Goal: Obtain resource: Download file/media

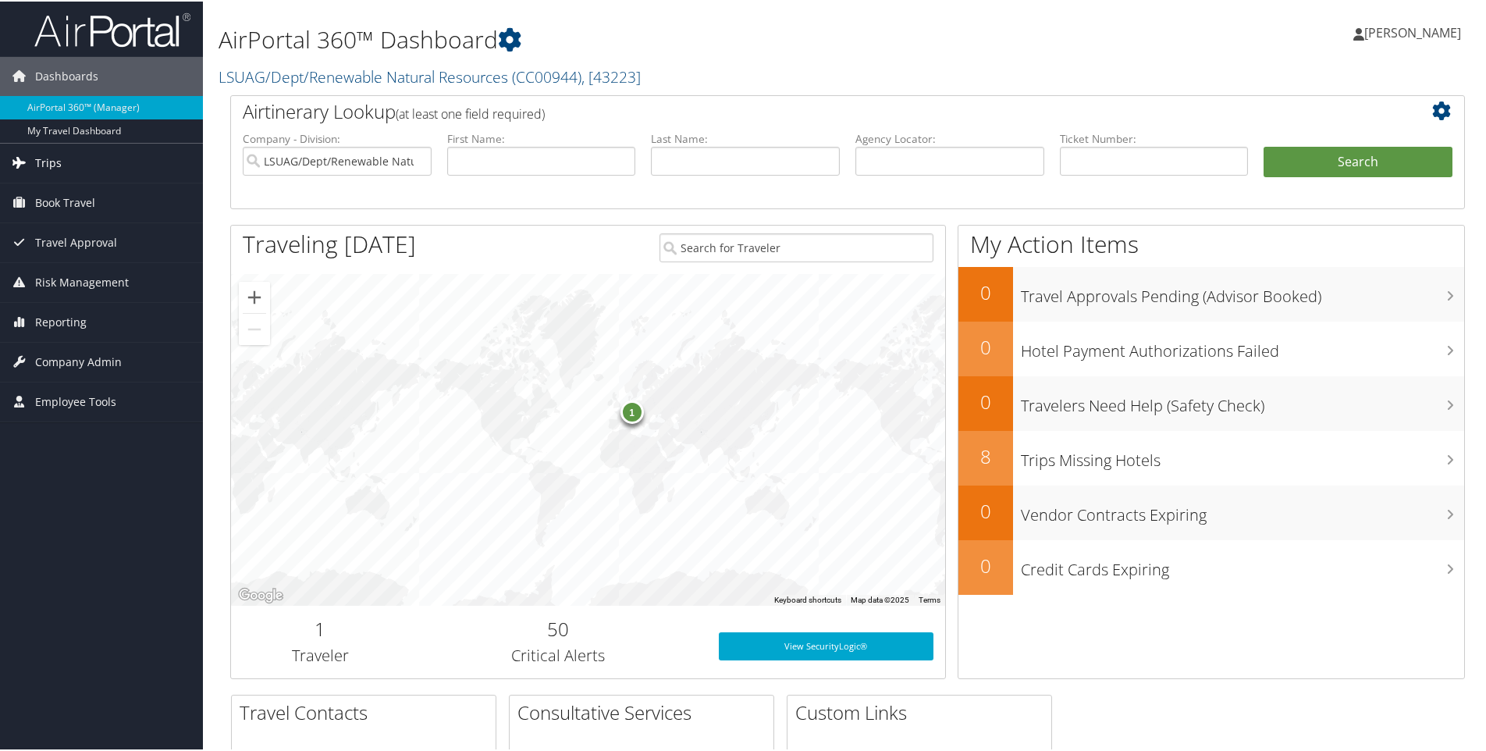
click at [53, 162] on span "Trips" at bounding box center [48, 161] width 27 height 39
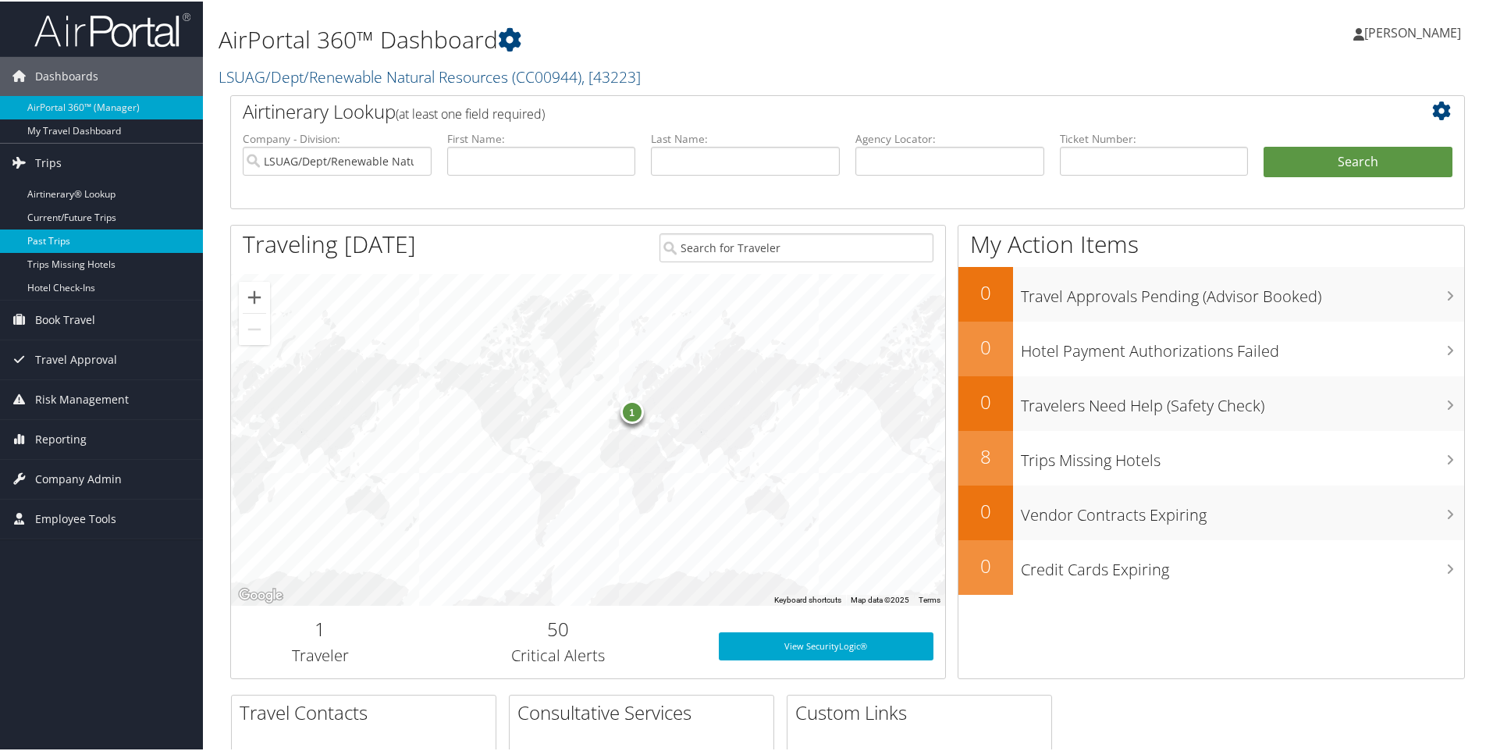
click at [55, 235] on link "Past Trips" at bounding box center [101, 239] width 203 height 23
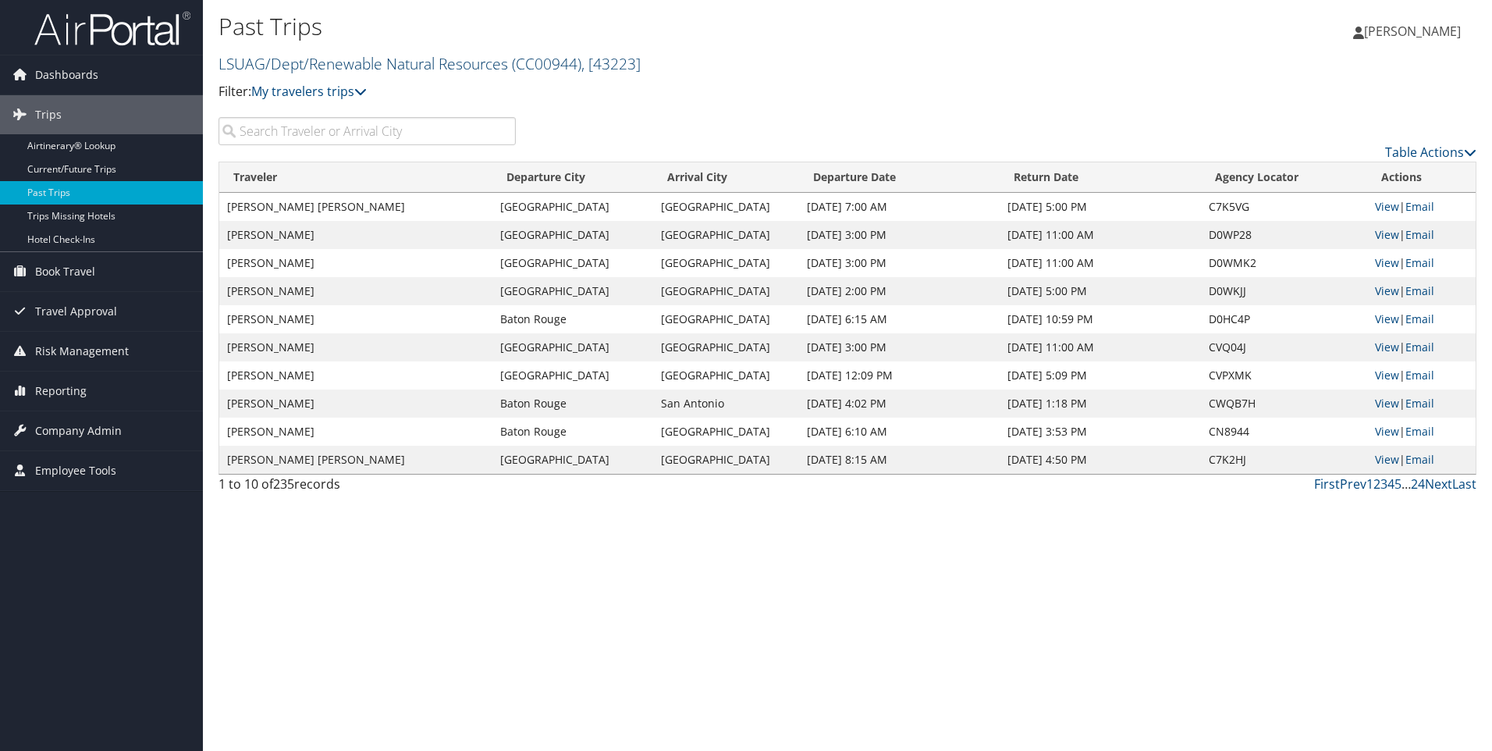
click at [445, 66] on link "LSUAG/Dept/Renewable Natural Resources ( CC00944 ) , [ 43223 ]" at bounding box center [430, 63] width 422 height 21
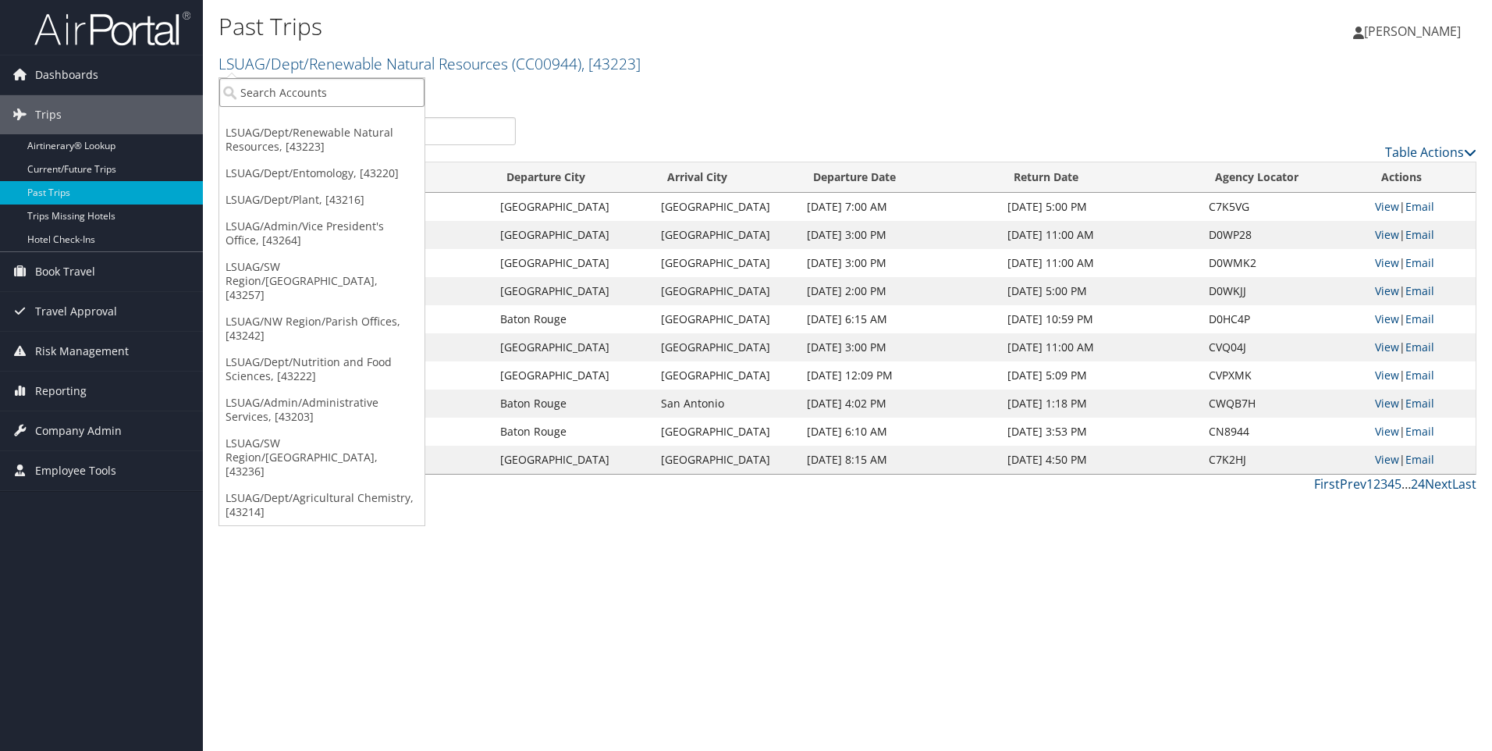
click at [399, 88] on input "search" at bounding box center [321, 92] width 205 height 29
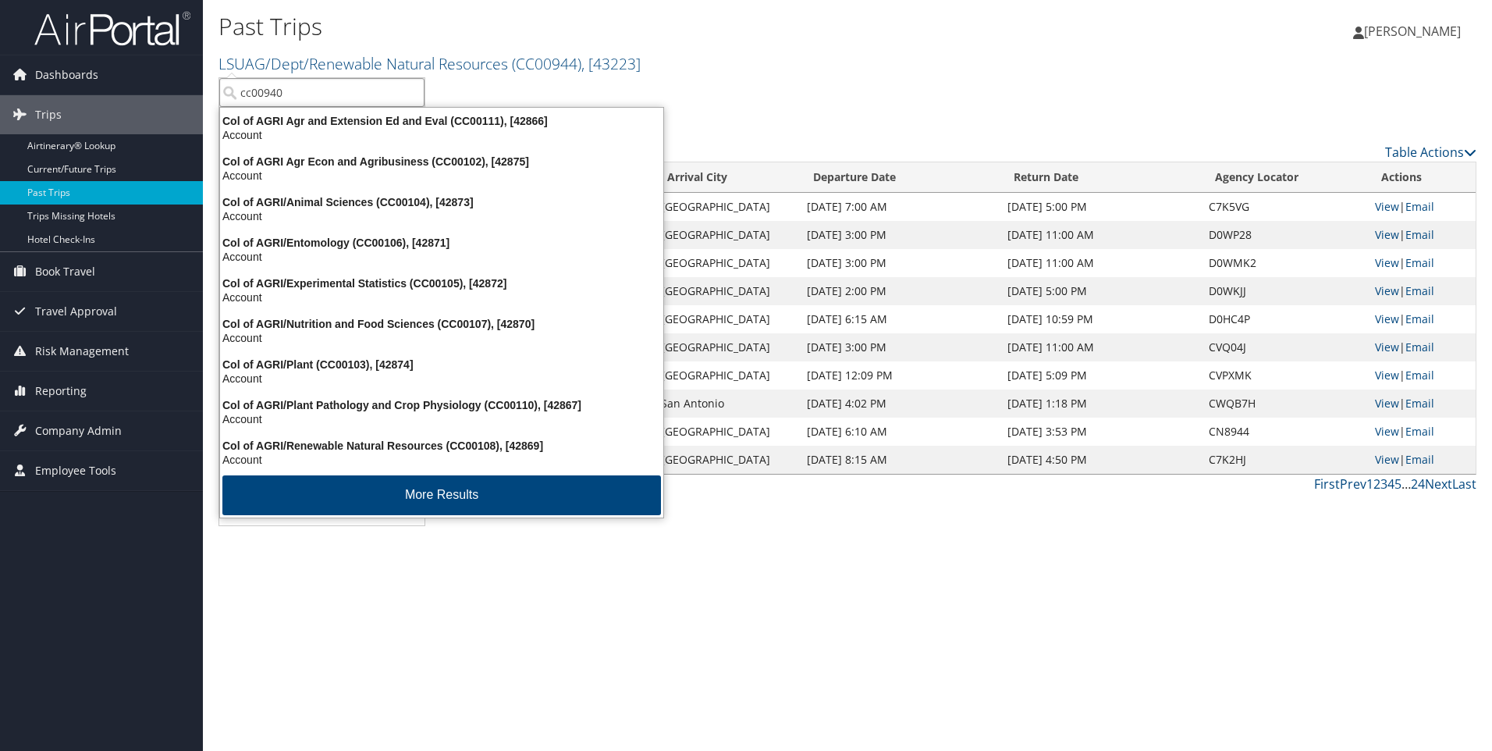
type input "cc00940"
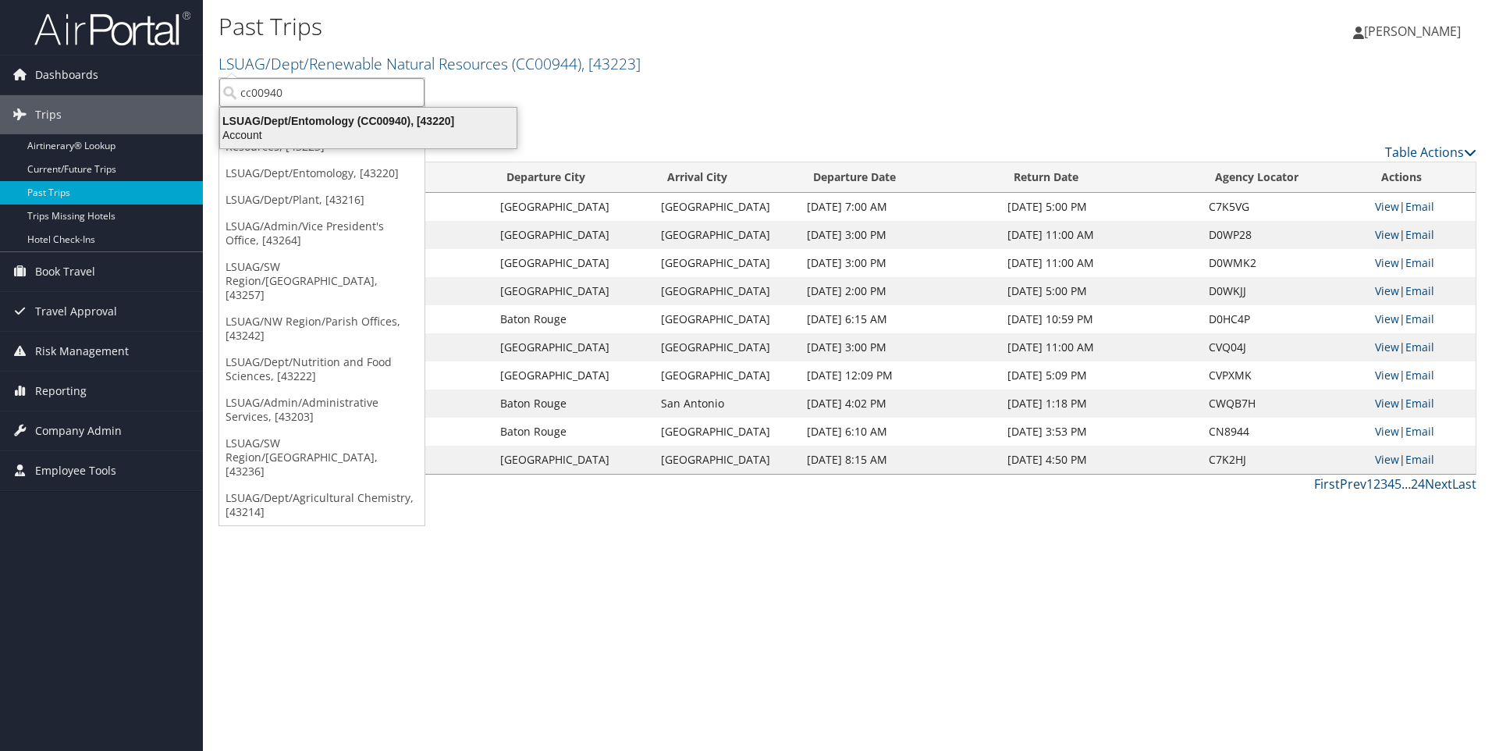
click at [359, 132] on div "Account" at bounding box center [368, 135] width 315 height 14
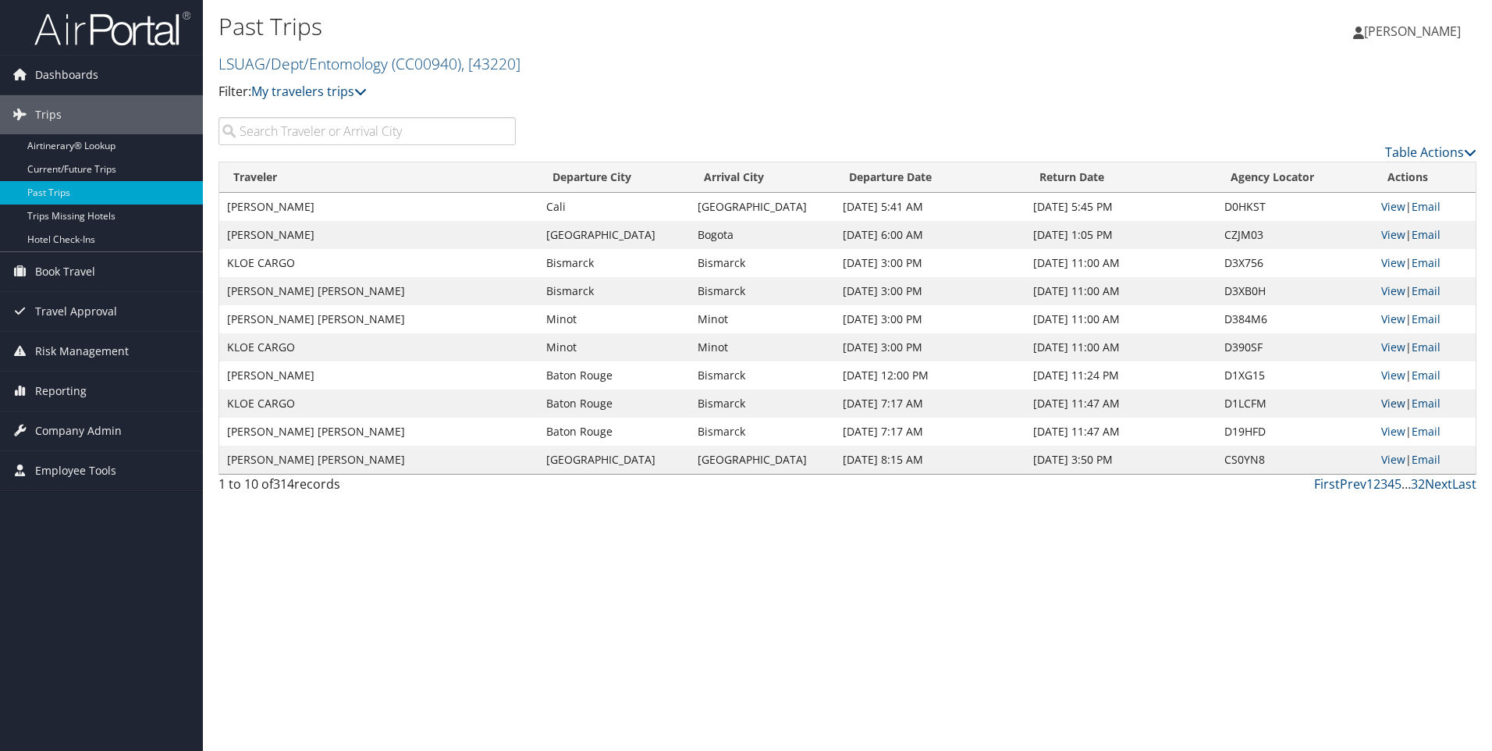
click at [1391, 400] on link "View" at bounding box center [1394, 403] width 24 height 15
click at [1385, 346] on link "View" at bounding box center [1394, 347] width 24 height 15
click at [1392, 293] on link "View" at bounding box center [1394, 290] width 24 height 15
click at [1391, 323] on link "View" at bounding box center [1394, 318] width 24 height 15
click at [1387, 430] on link "View" at bounding box center [1394, 431] width 24 height 15
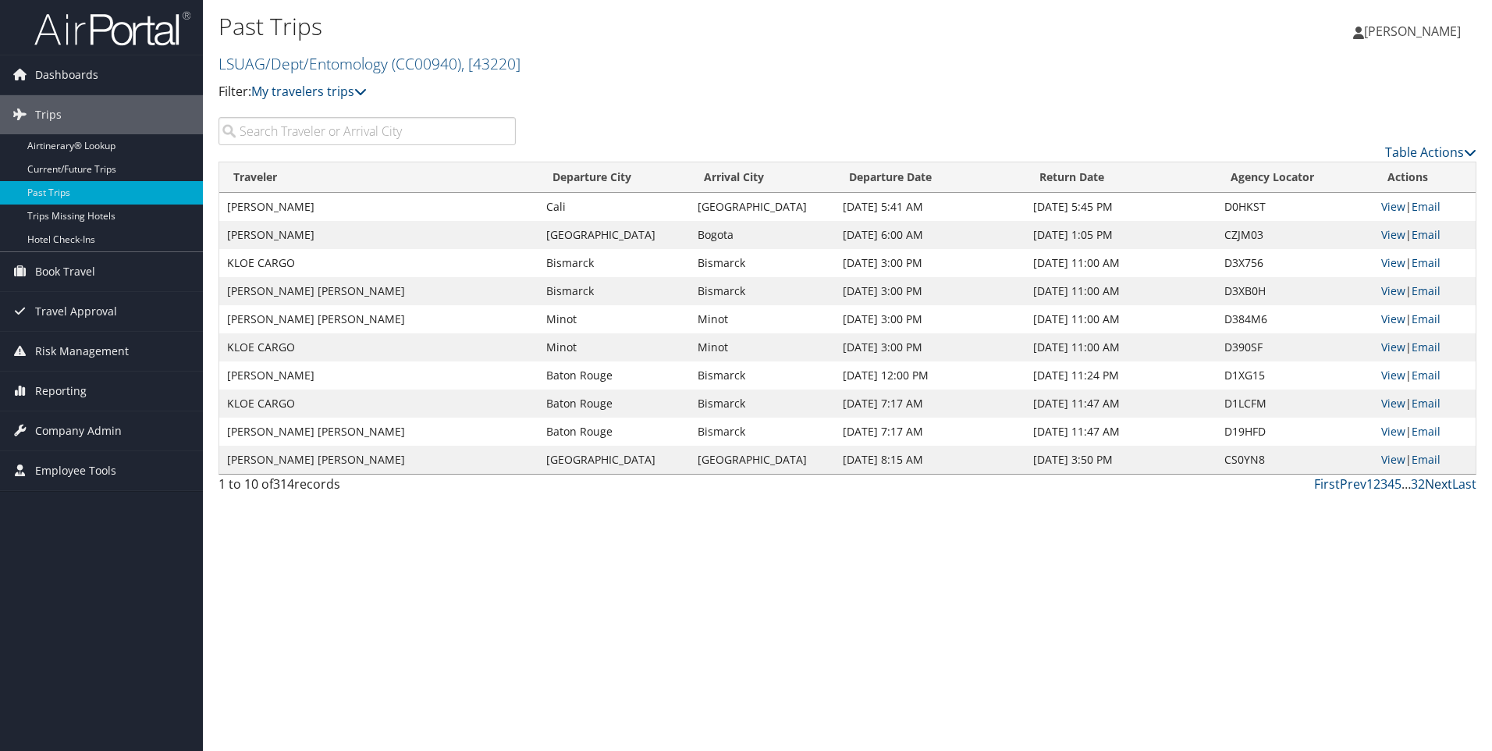
click at [1433, 485] on link "Next" at bounding box center [1438, 483] width 27 height 17
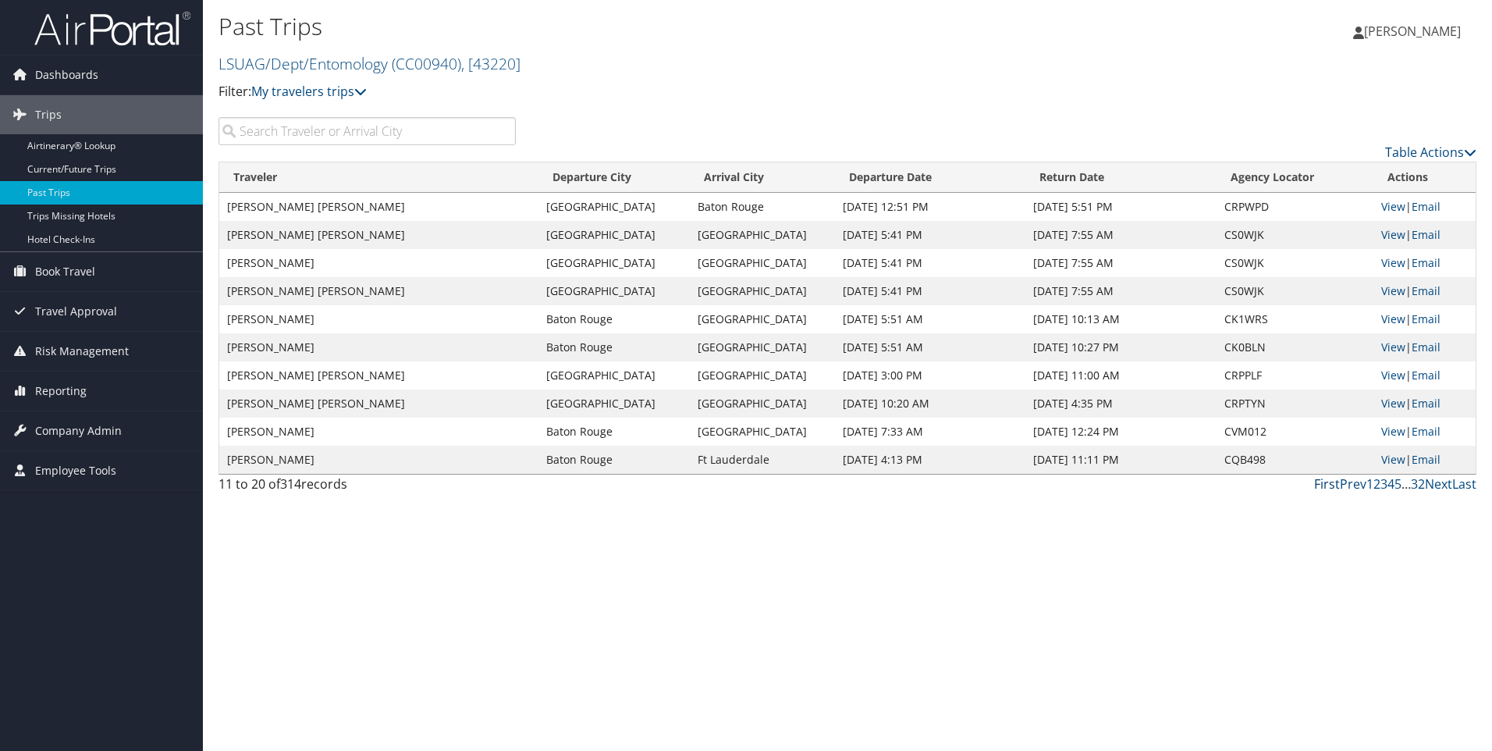
click at [1326, 486] on link "First" at bounding box center [1327, 483] width 26 height 17
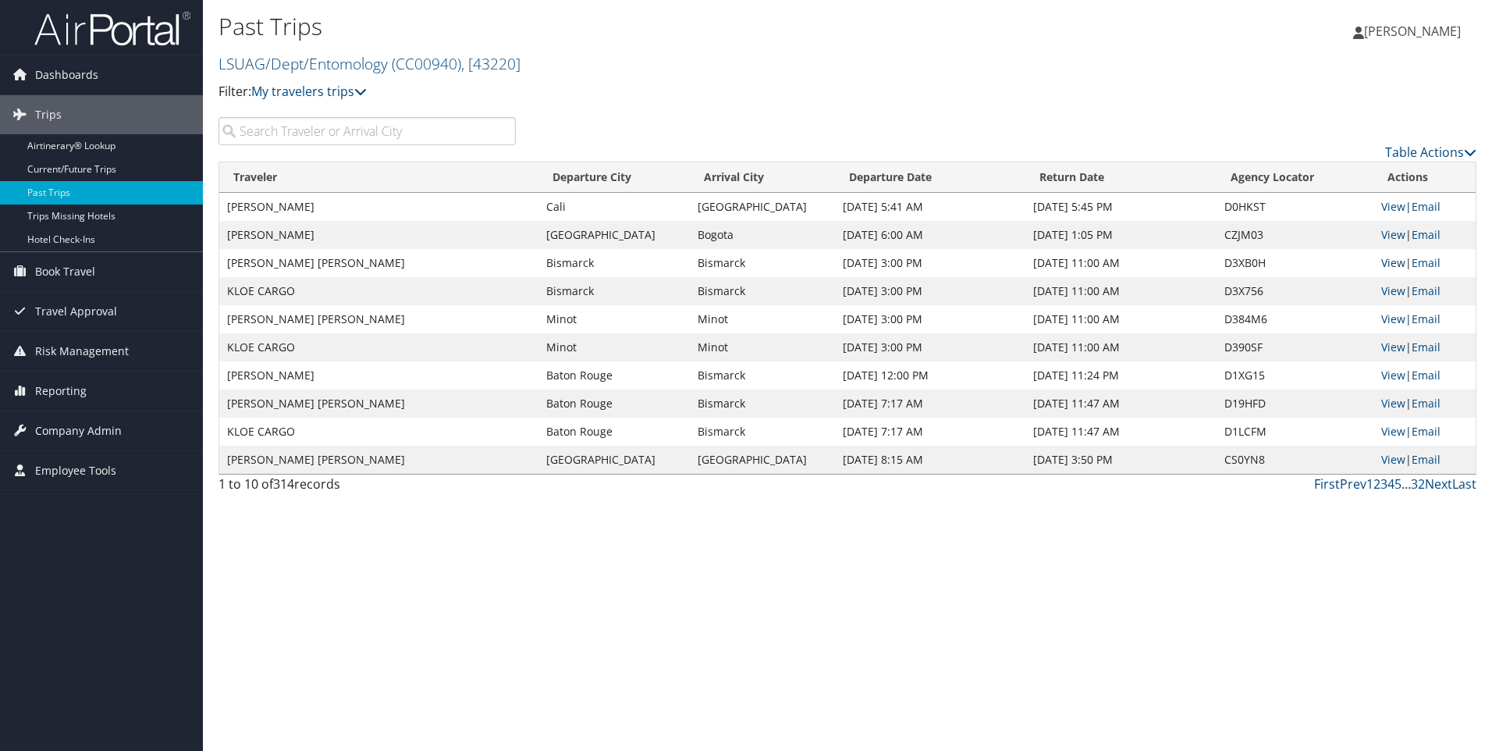
click at [1397, 263] on link "View" at bounding box center [1394, 262] width 24 height 15
click at [1397, 292] on link "View" at bounding box center [1394, 290] width 24 height 15
click at [1396, 292] on link "View" at bounding box center [1394, 290] width 24 height 15
click at [1377, 36] on span "[PERSON_NAME]" at bounding box center [1412, 31] width 97 height 17
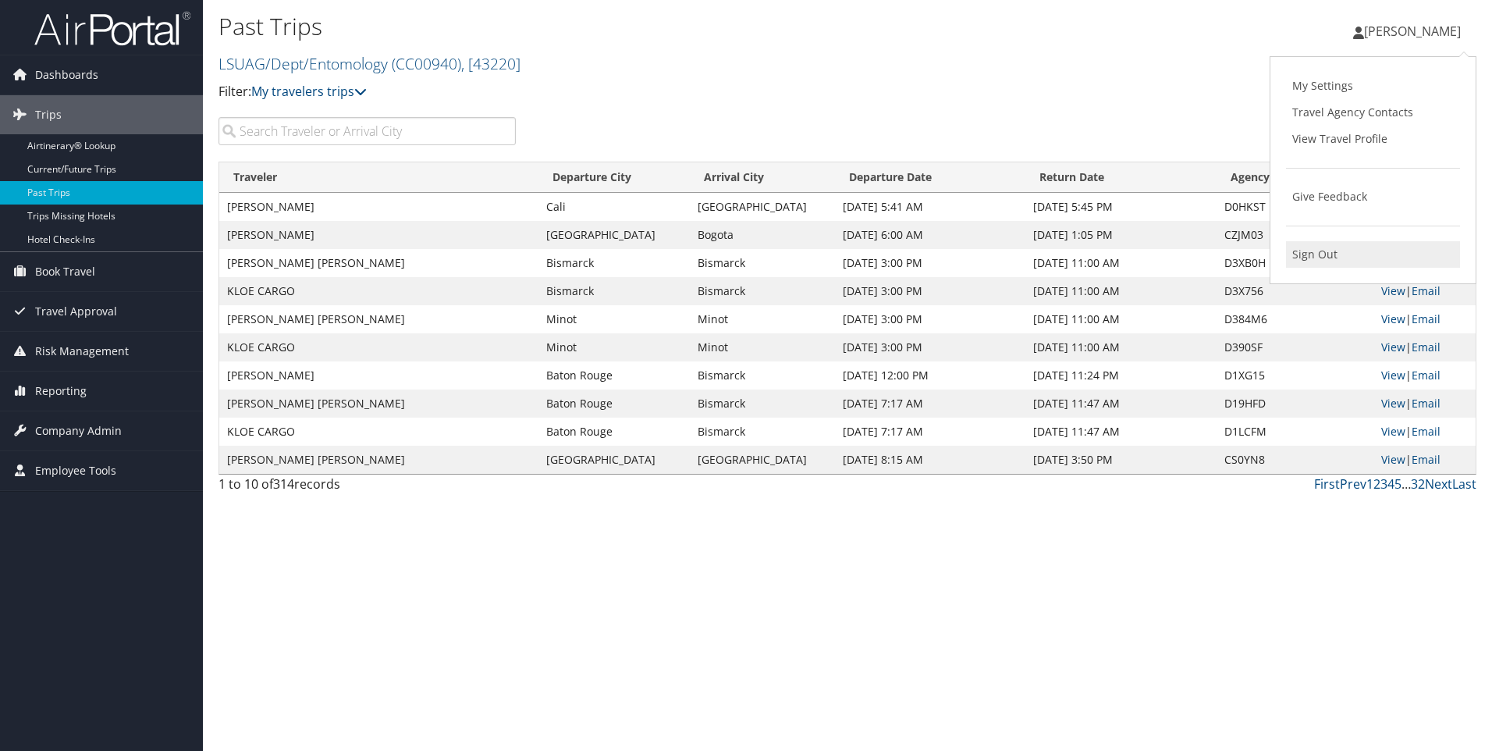
click at [1300, 264] on link "Sign Out" at bounding box center [1373, 254] width 174 height 27
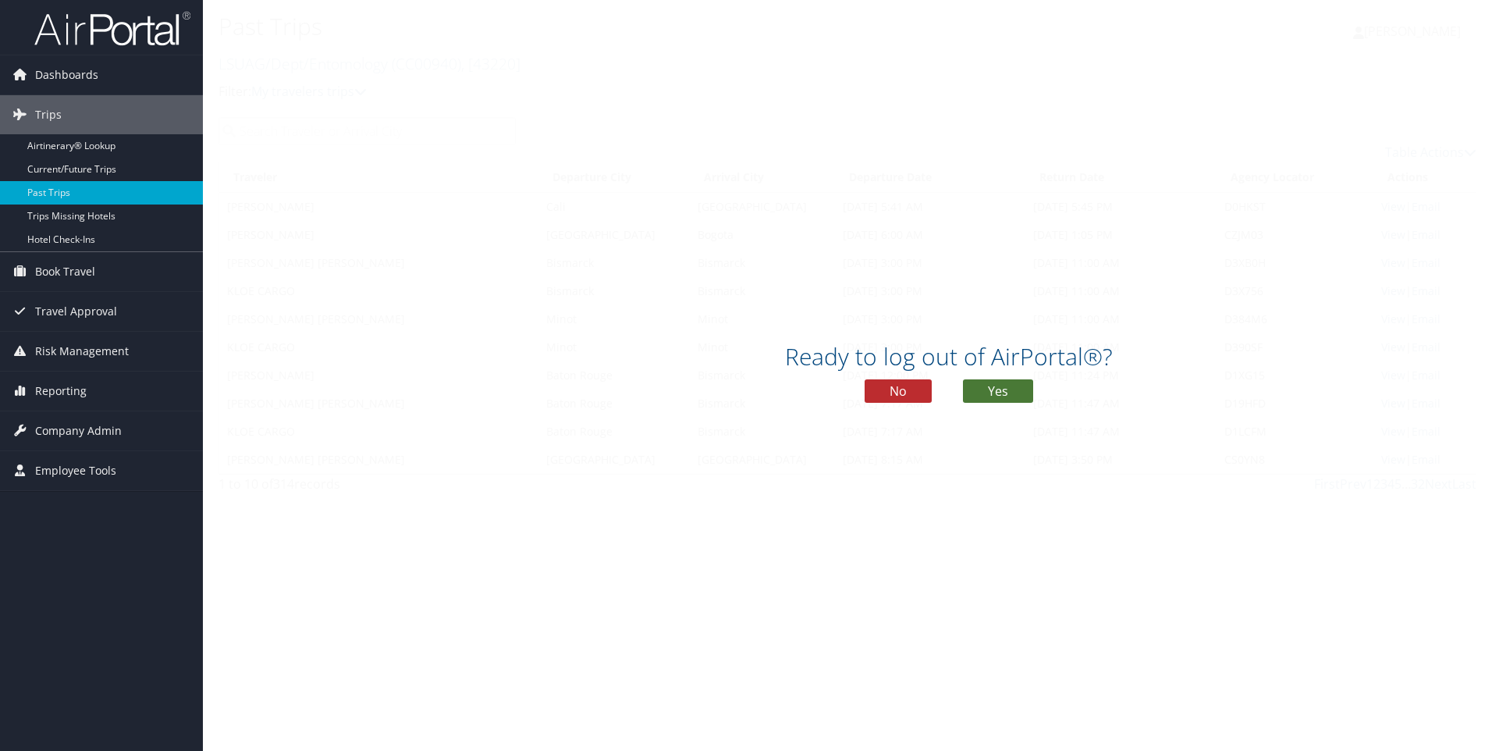
click at [978, 386] on button "Yes" at bounding box center [998, 390] width 70 height 23
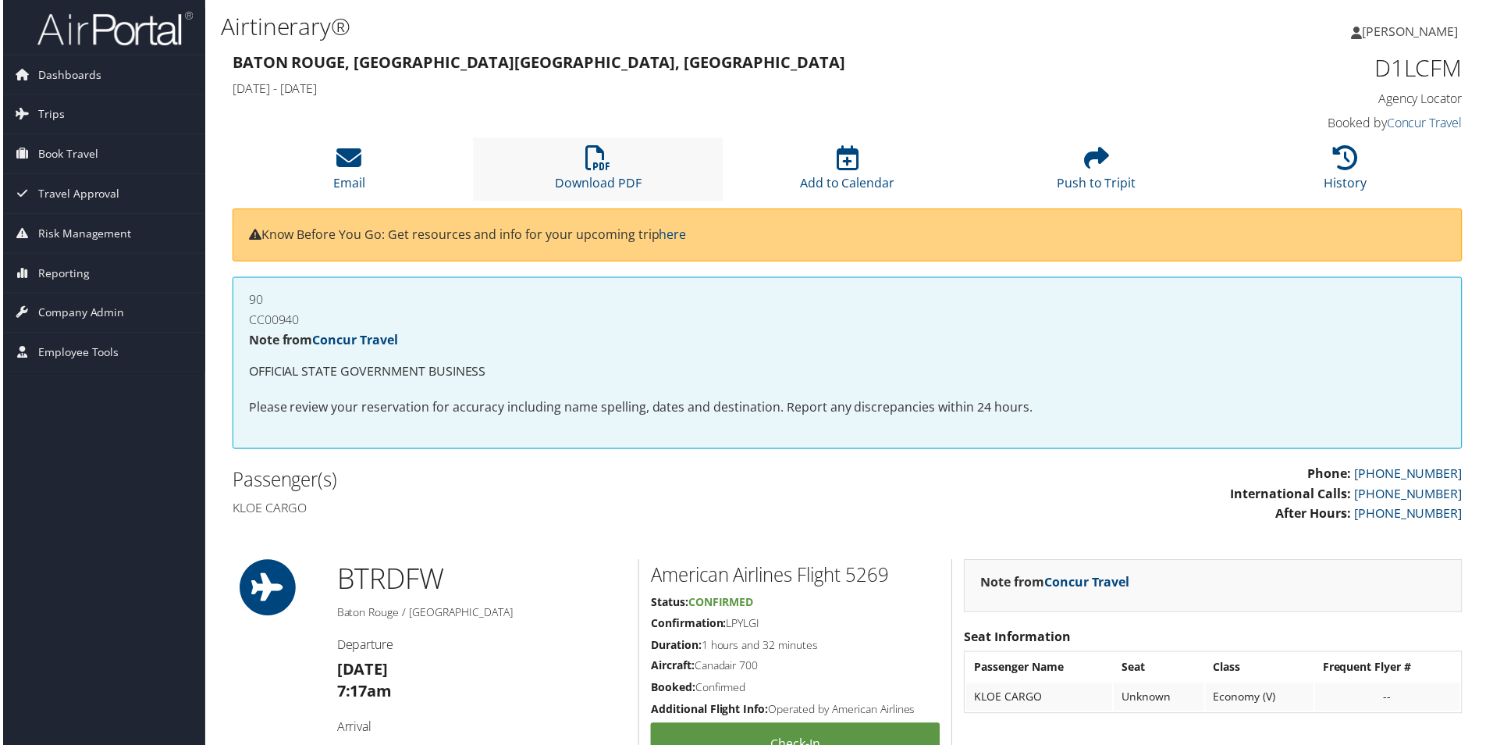
click at [603, 173] on li "Download PDF" at bounding box center [597, 169] width 250 height 63
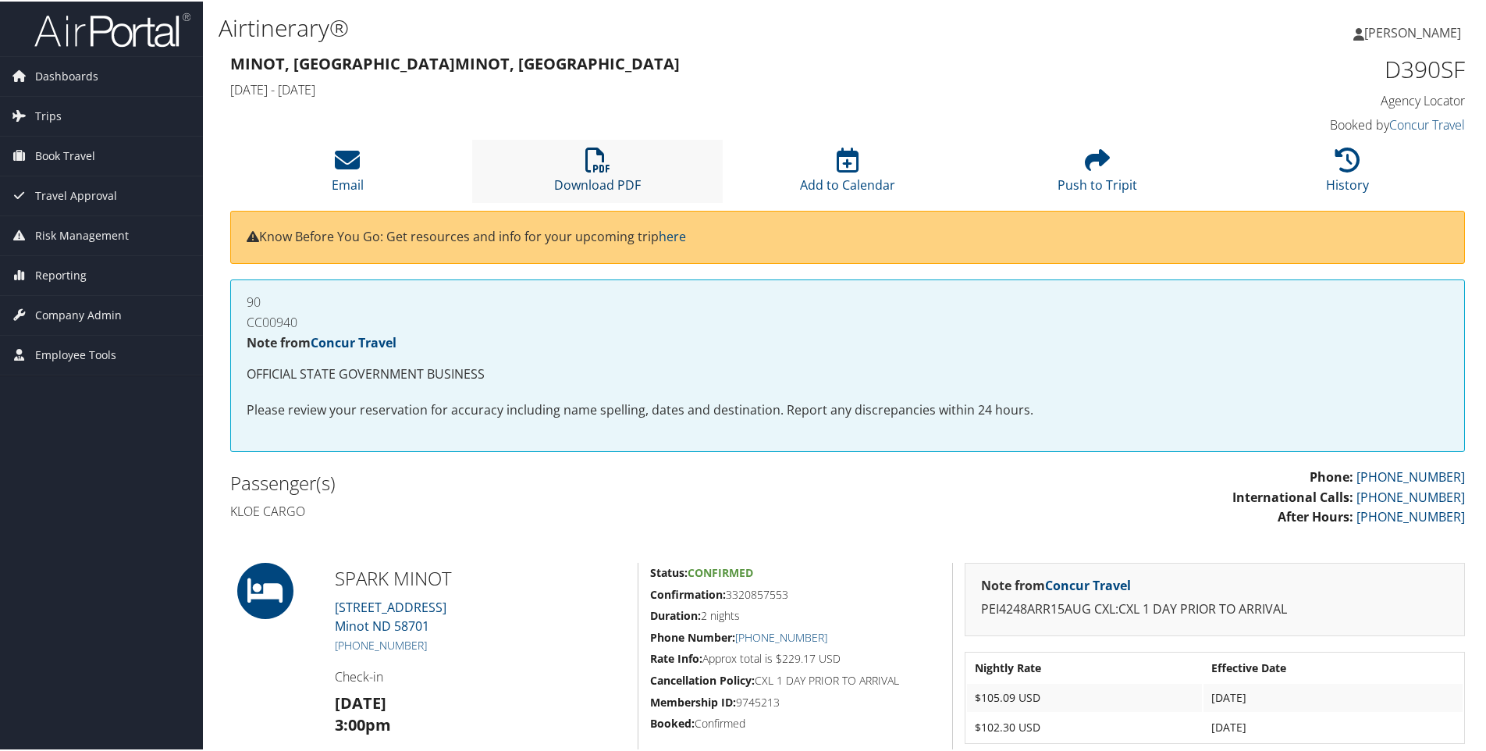
click at [581, 179] on link "Download PDF" at bounding box center [597, 173] width 87 height 37
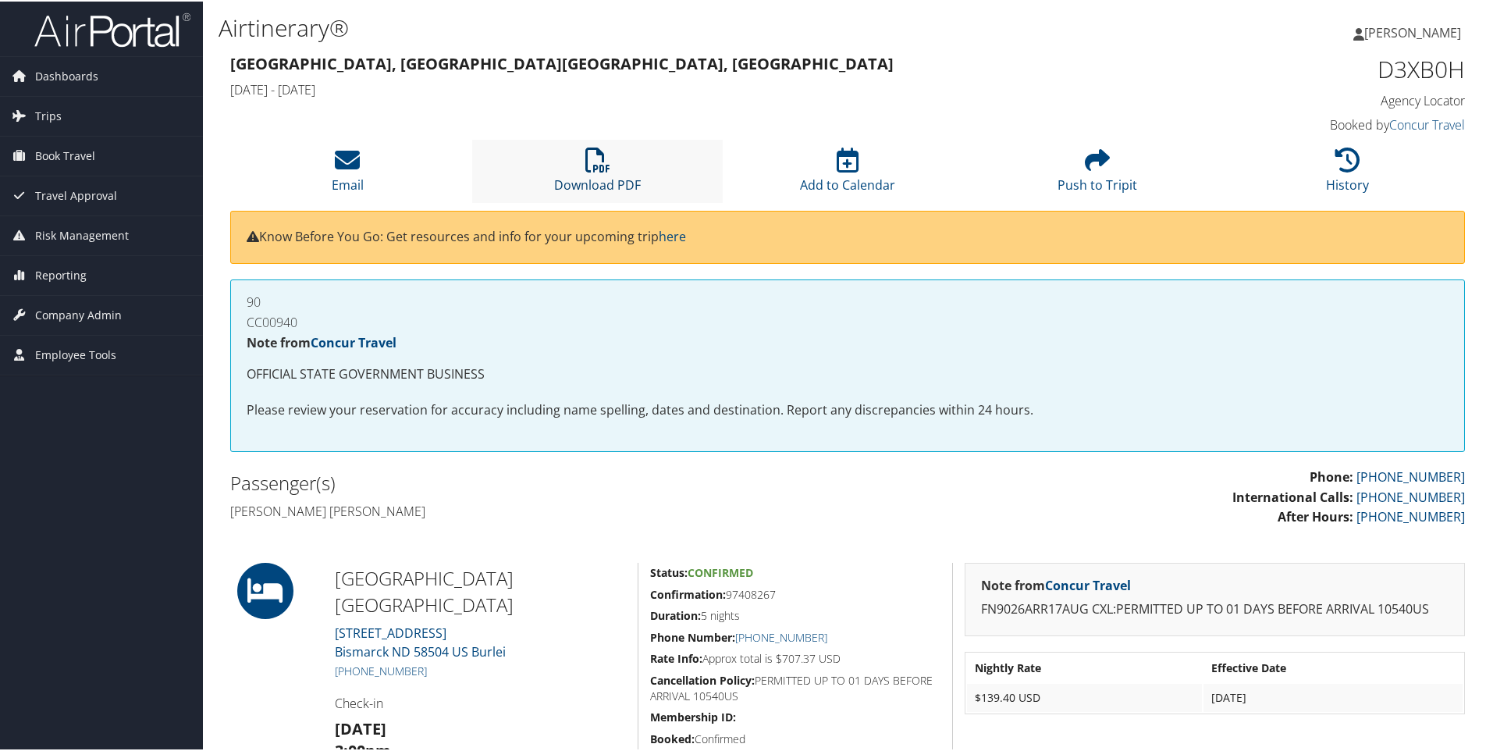
click at [598, 178] on link "Download PDF" at bounding box center [597, 173] width 87 height 37
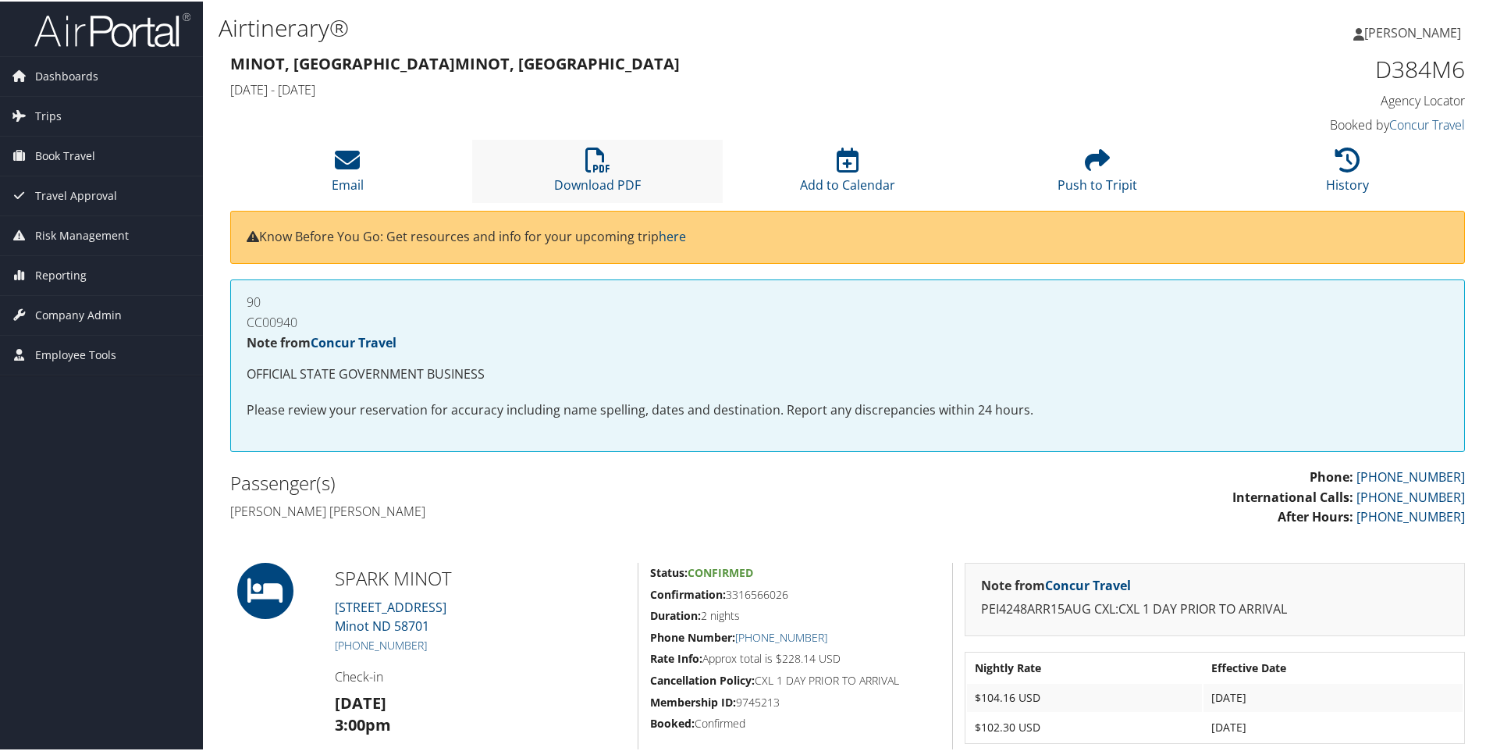
click at [578, 169] on li "Download PDF" at bounding box center [597, 169] width 250 height 63
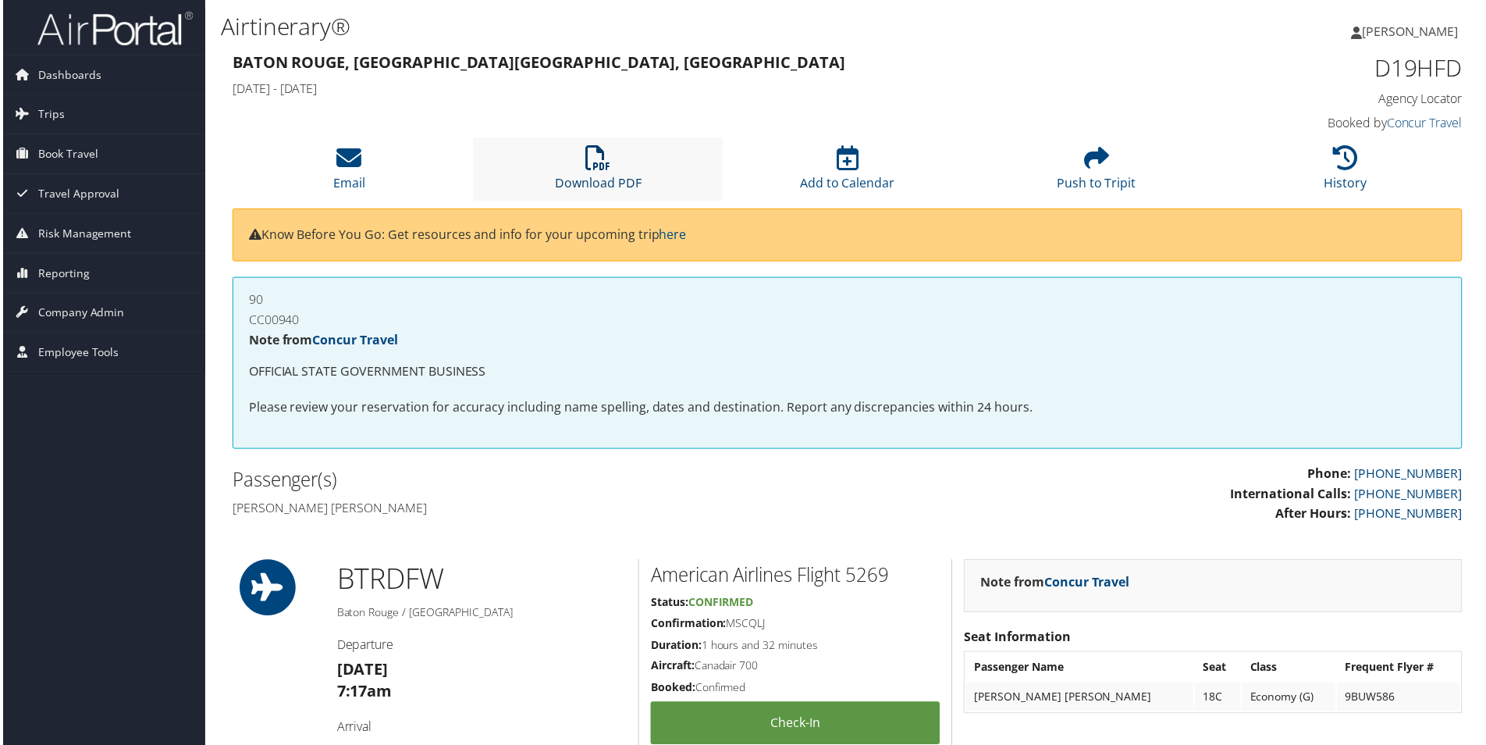
click at [606, 162] on icon at bounding box center [597, 158] width 25 height 25
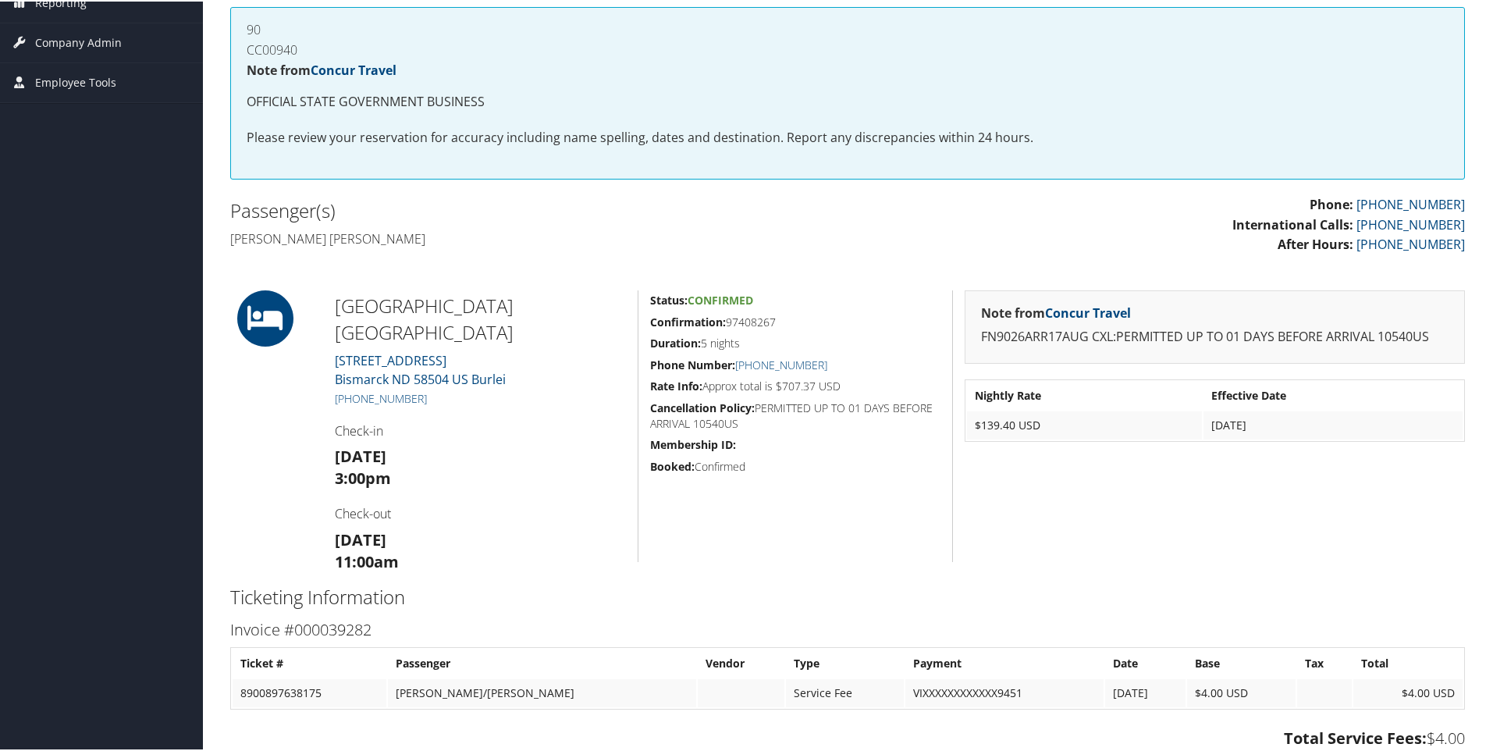
scroll to position [508, 0]
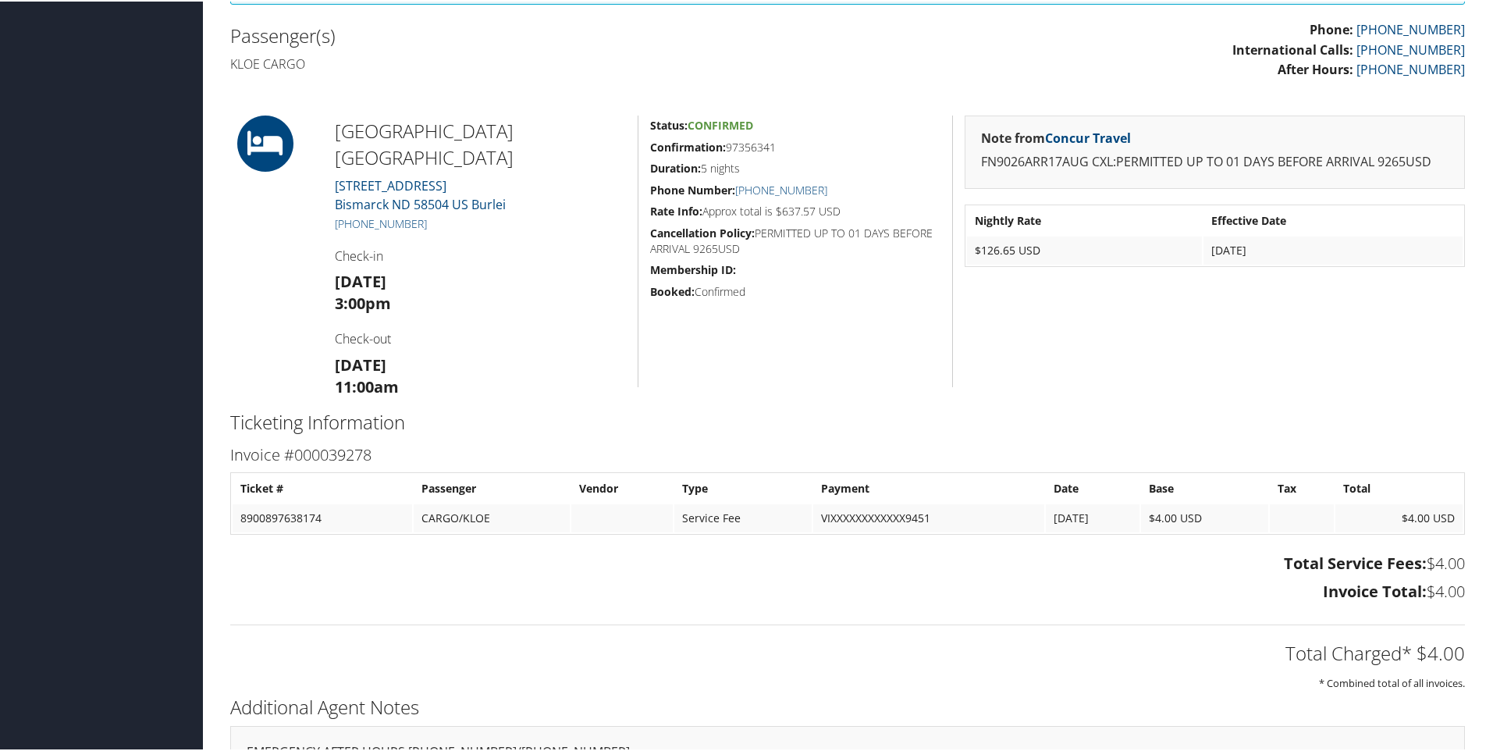
scroll to position [468, 0]
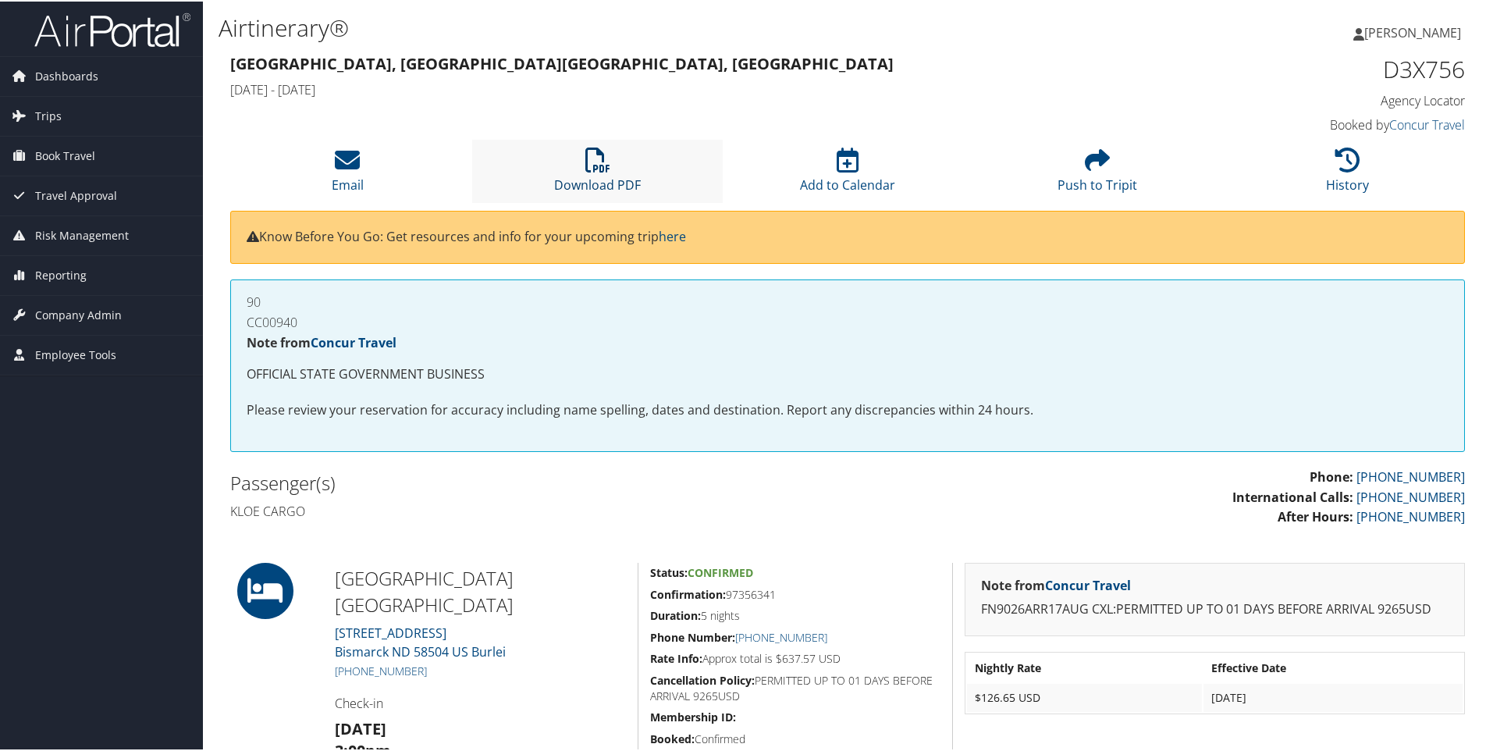
click at [586, 180] on link "Download PDF" at bounding box center [597, 173] width 87 height 37
